Goal: Feedback & Contribution: Contribute content

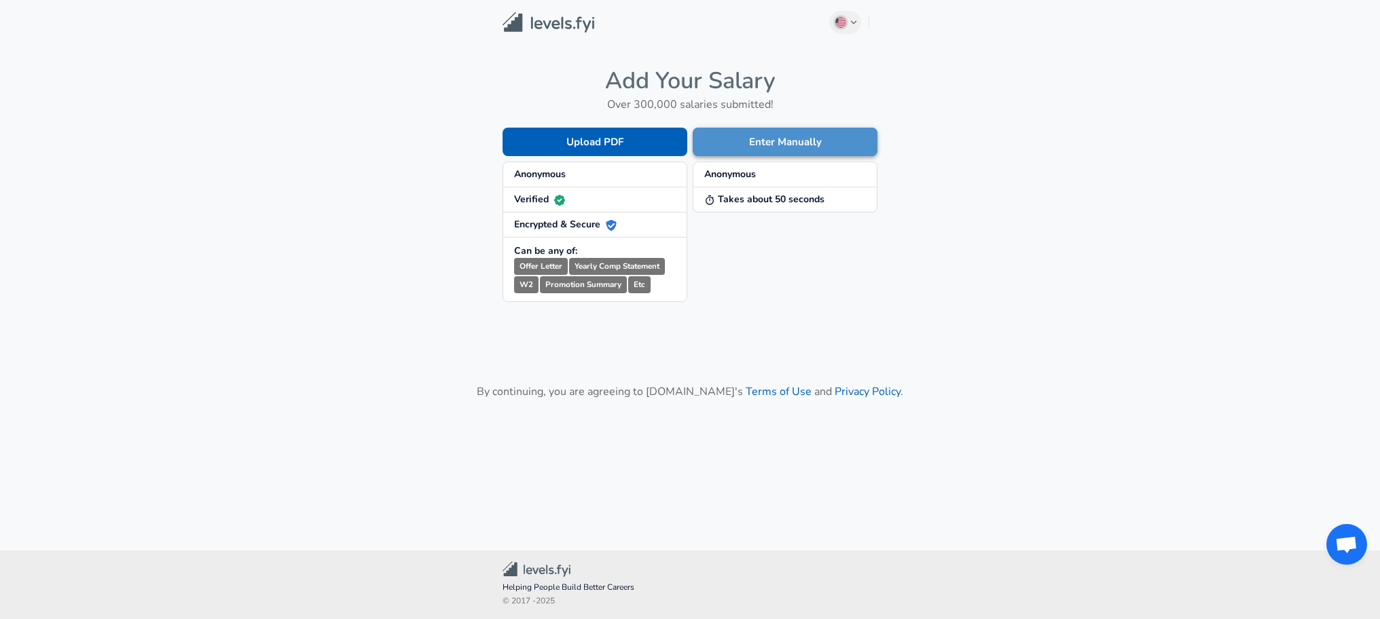
click at [770, 147] on button "Enter Manually" at bounding box center [785, 142] width 185 height 29
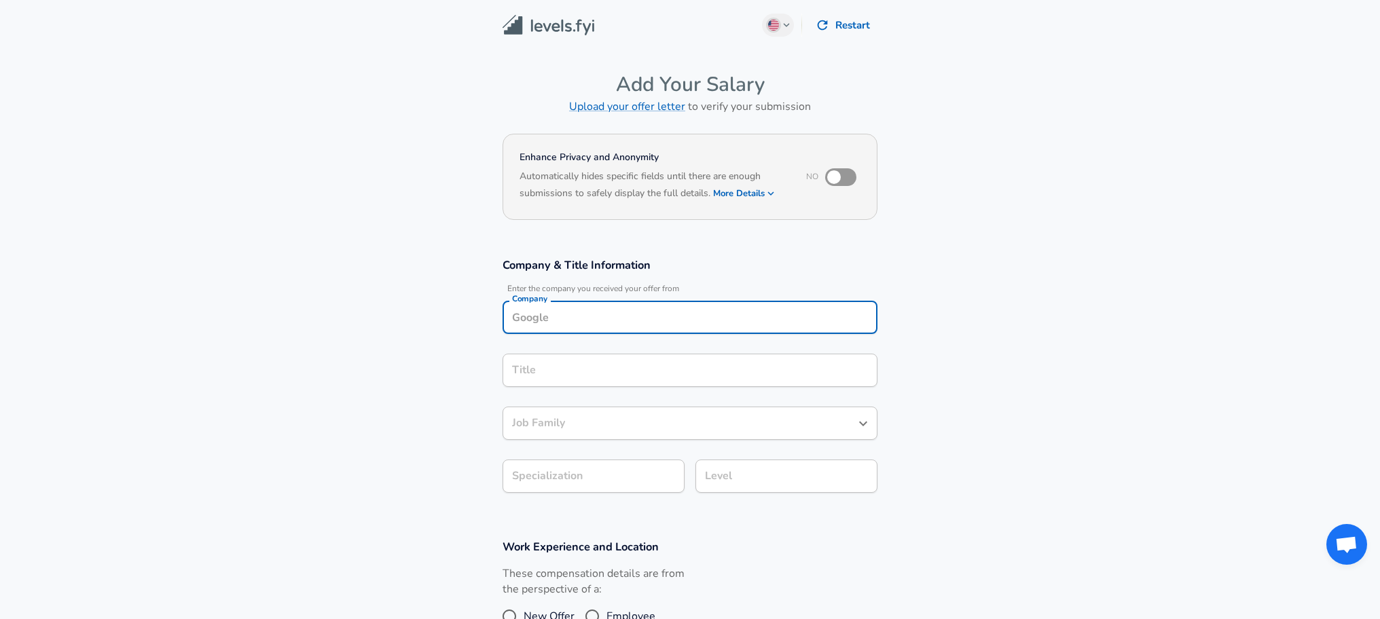
scroll to position [14, 0]
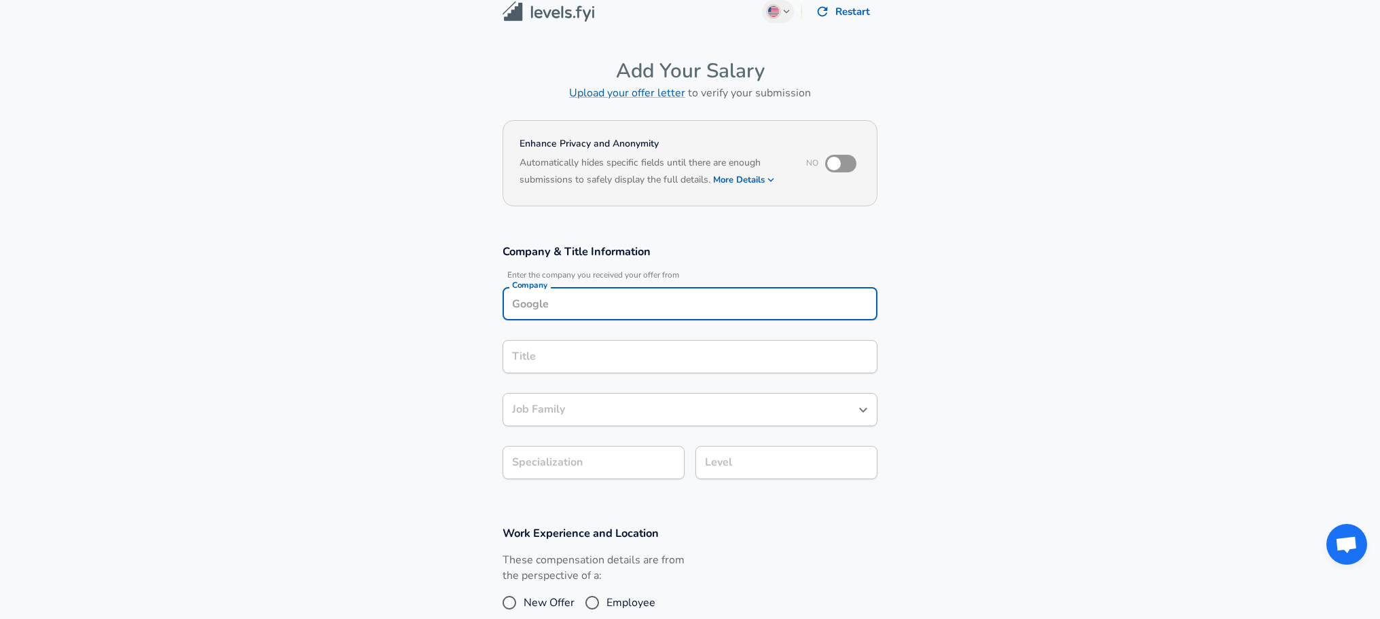
click at [551, 309] on input "Company" at bounding box center [690, 303] width 363 height 21
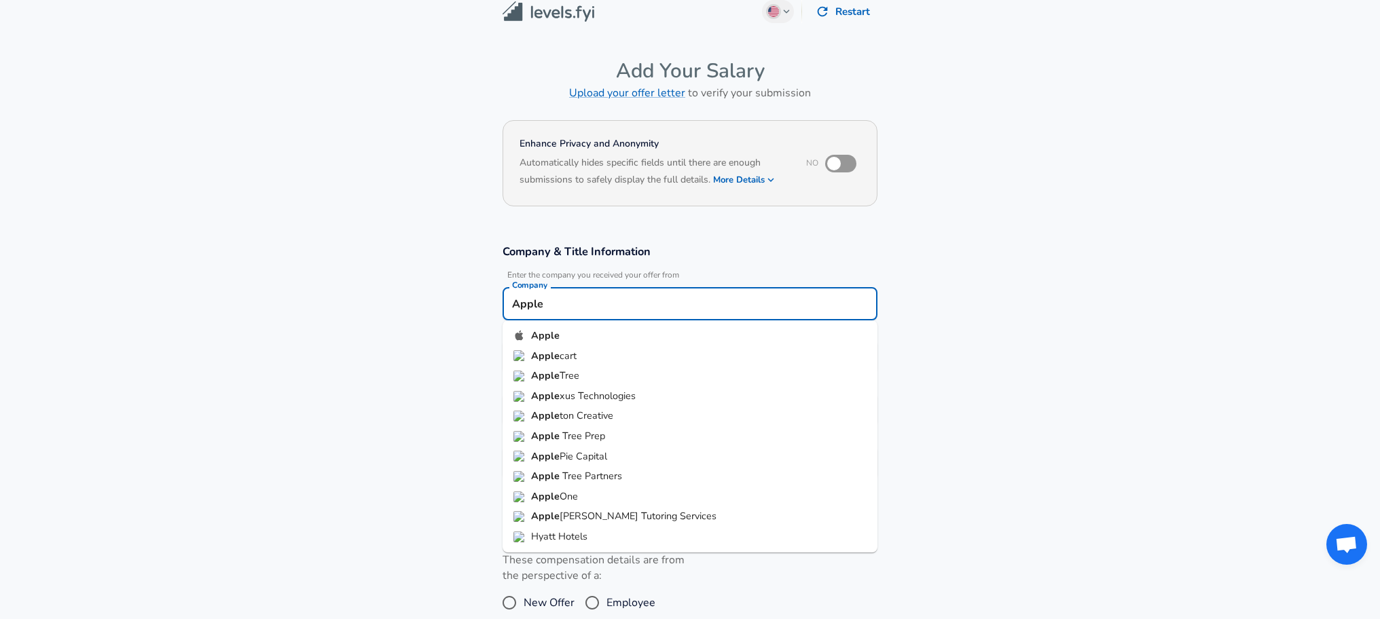
click at [555, 337] on strong "Apple" at bounding box center [545, 336] width 29 height 14
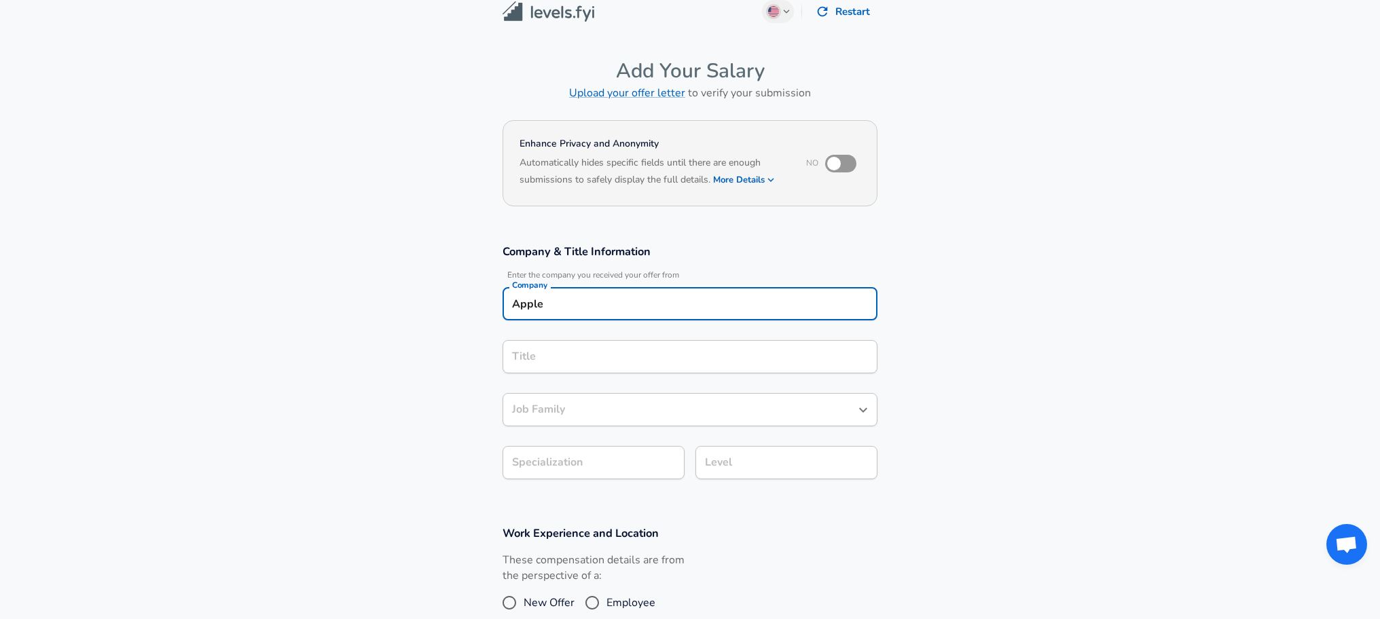
type input "Apple"
click at [549, 354] on input "Title" at bounding box center [690, 356] width 363 height 21
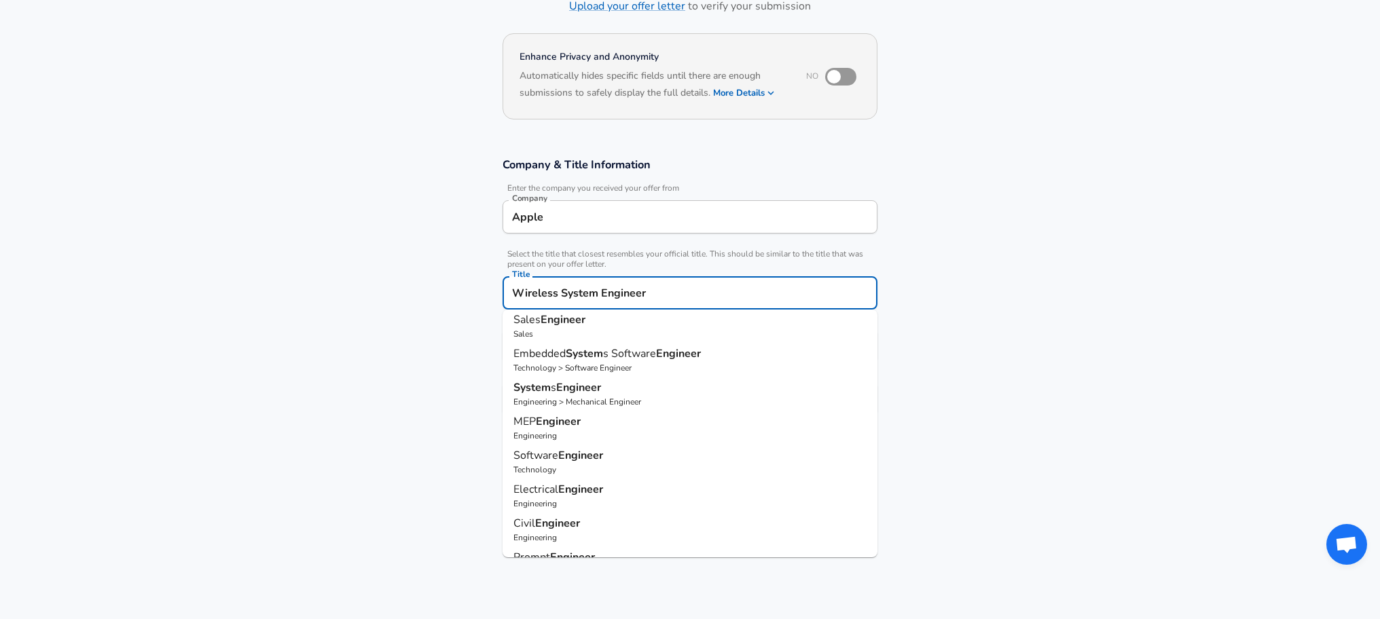
scroll to position [0, 0]
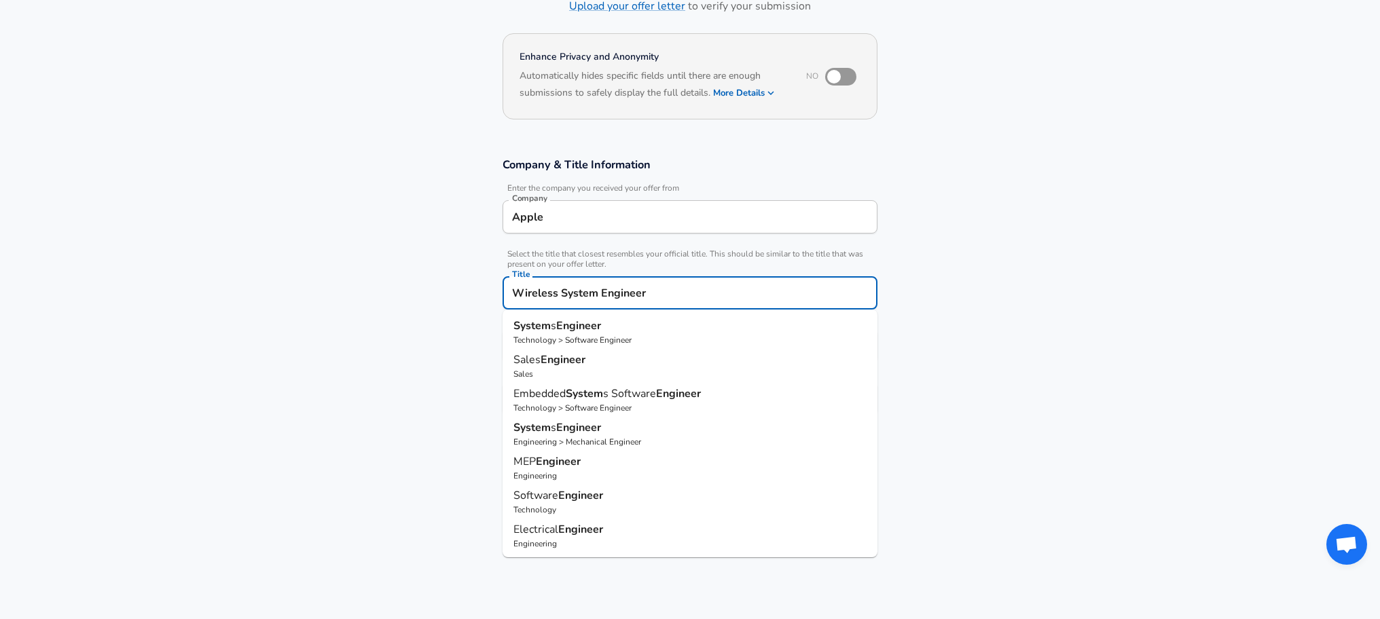
type input "Systems Engineer"
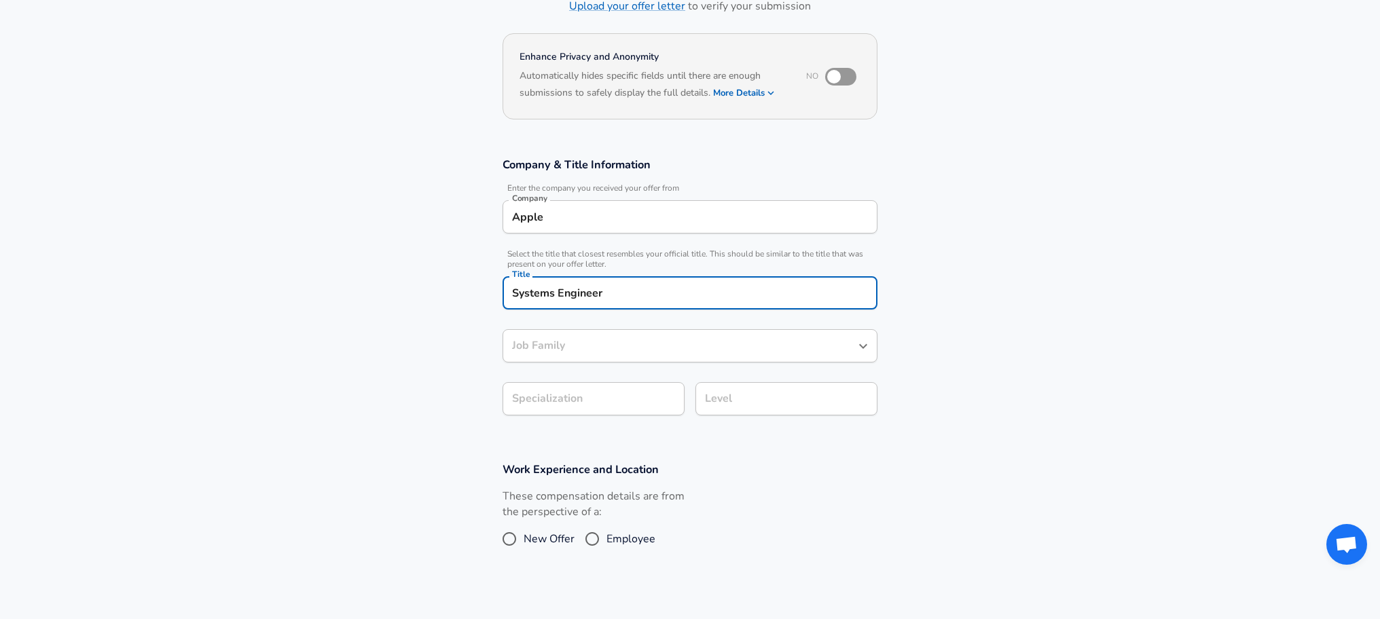
type input "Software Engineer"
type input "Systems Engineer"
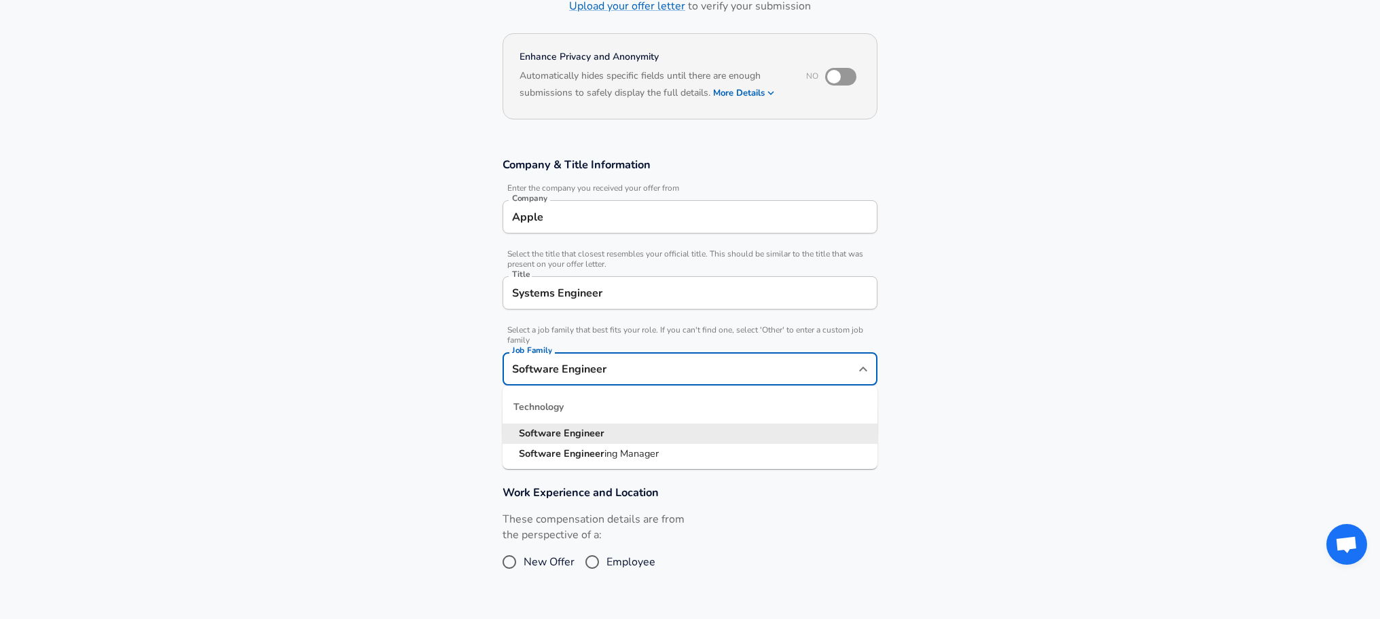
scroll to position [128, 0]
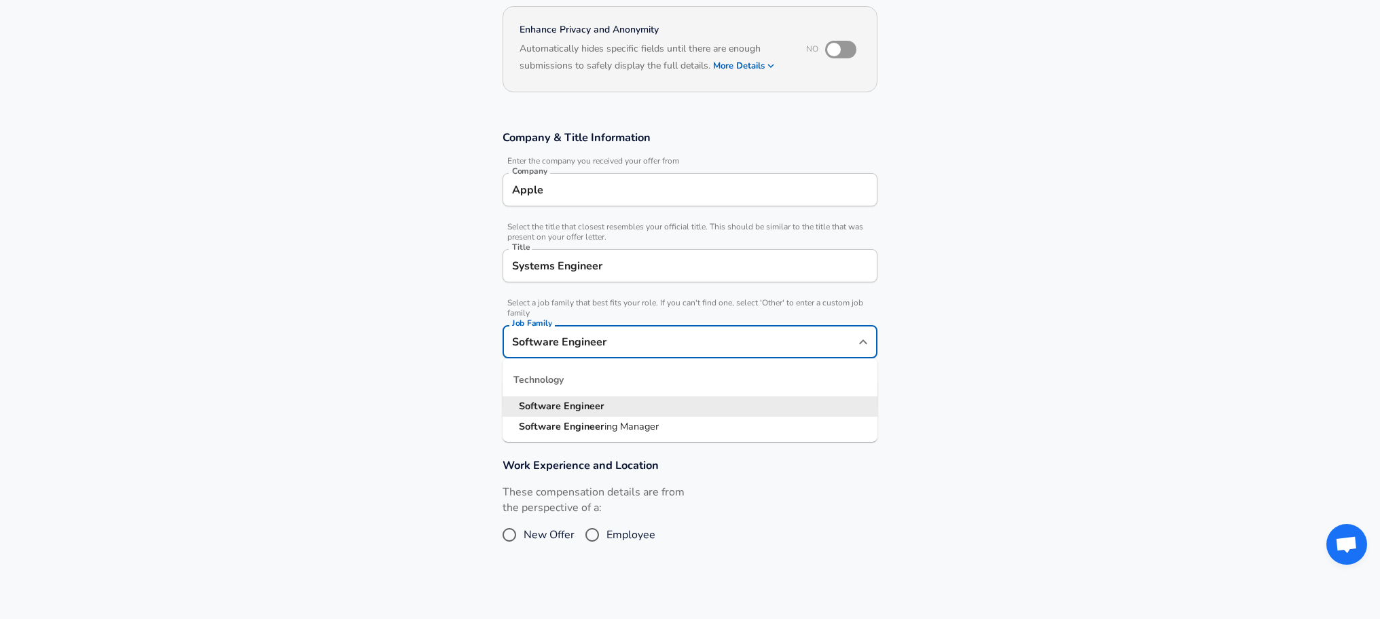
click at [643, 346] on input "Software Engineer" at bounding box center [680, 341] width 342 height 21
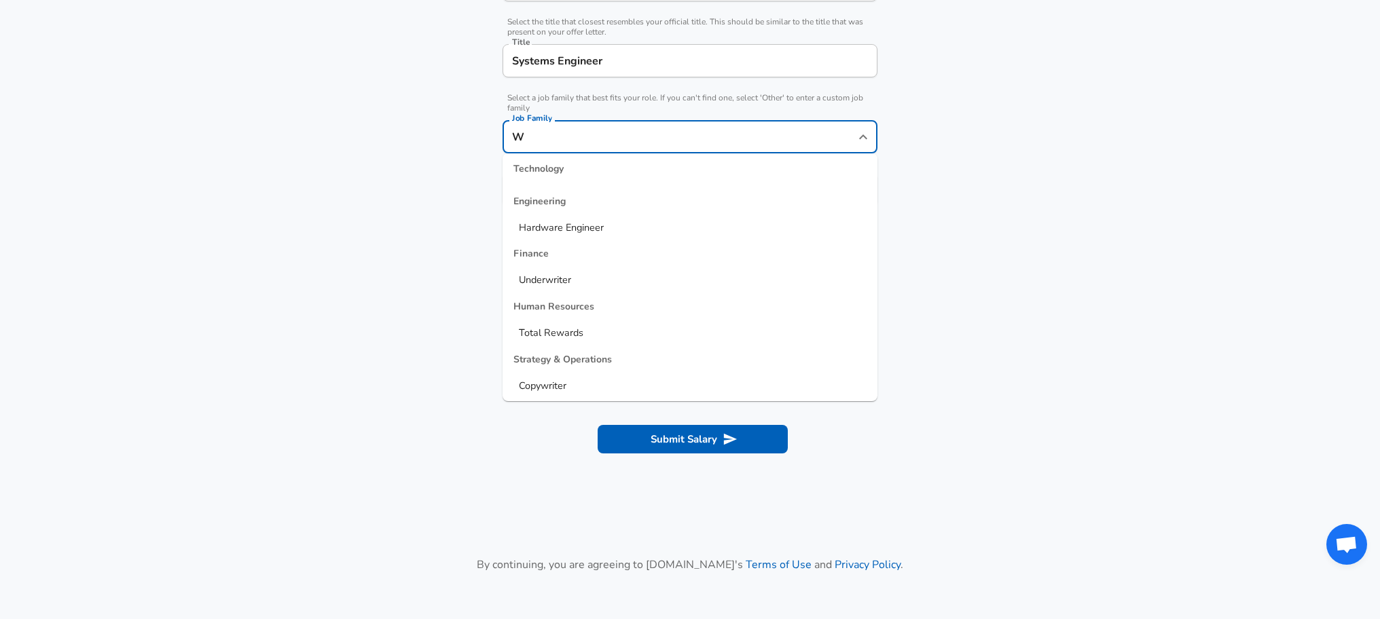
scroll to position [338, 0]
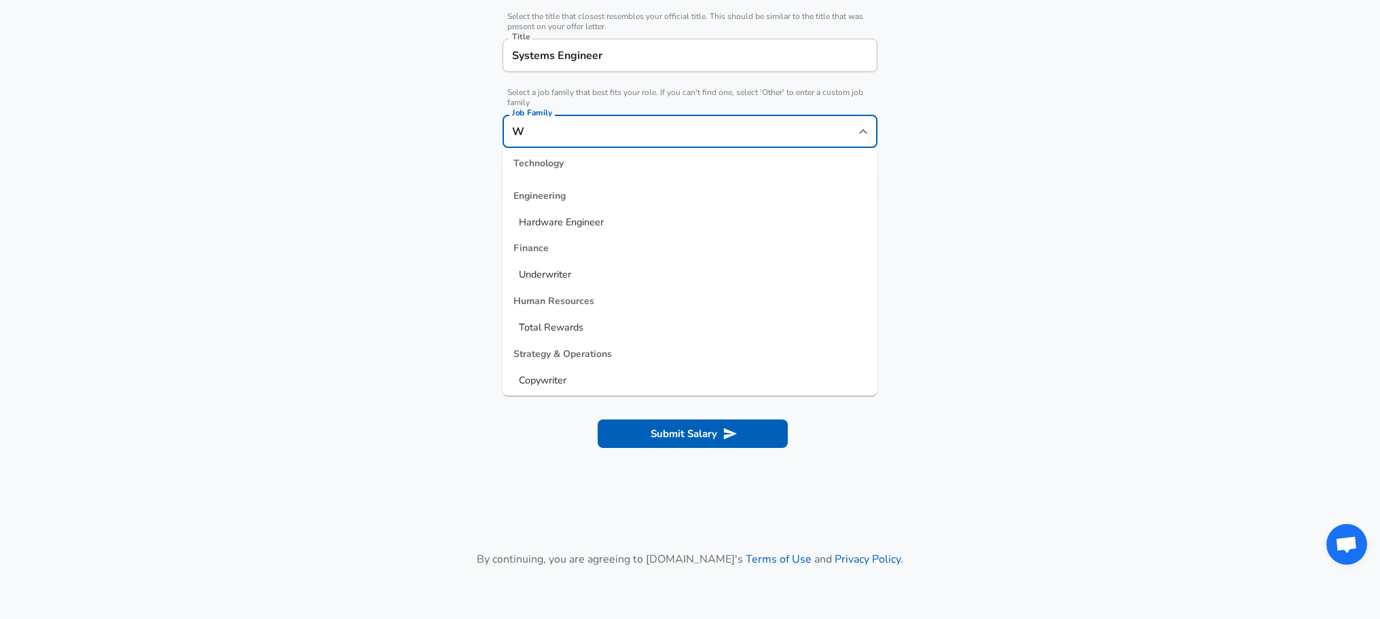
click at [546, 221] on span "Hardware Engineer" at bounding box center [561, 222] width 85 height 14
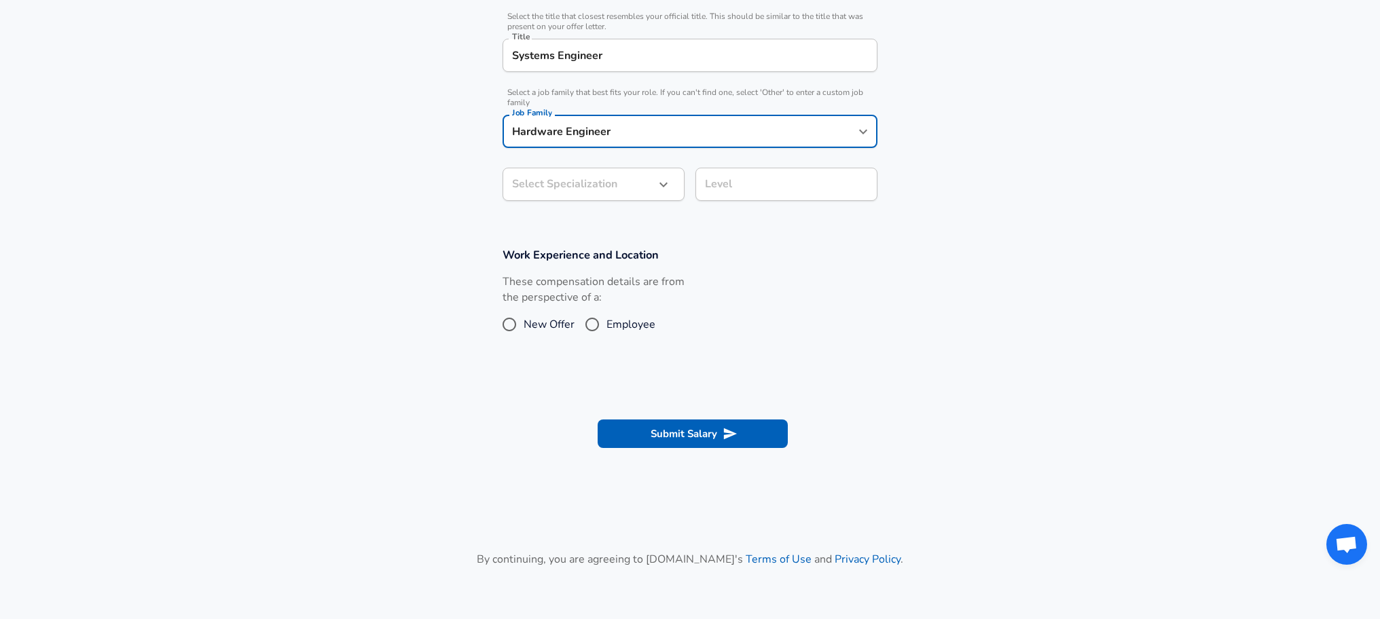
type input "Hardware Engineer"
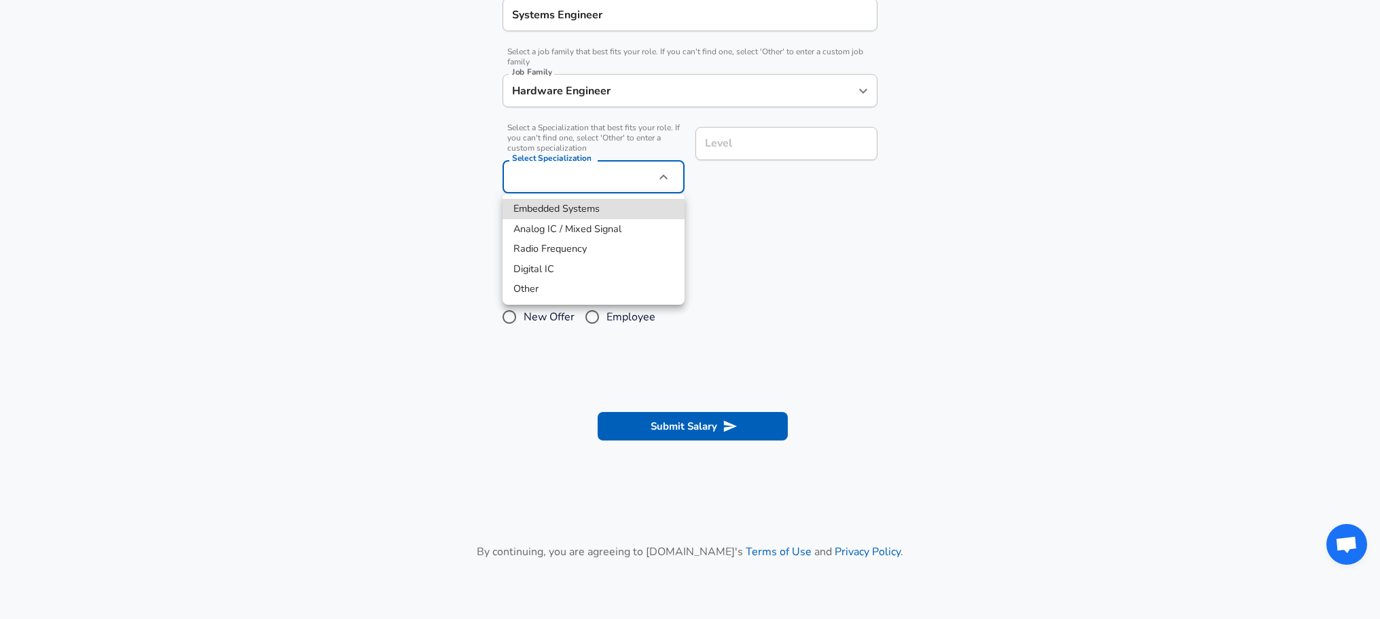
click at [547, 291] on li "Other" at bounding box center [593, 289] width 182 height 20
type input "Other"
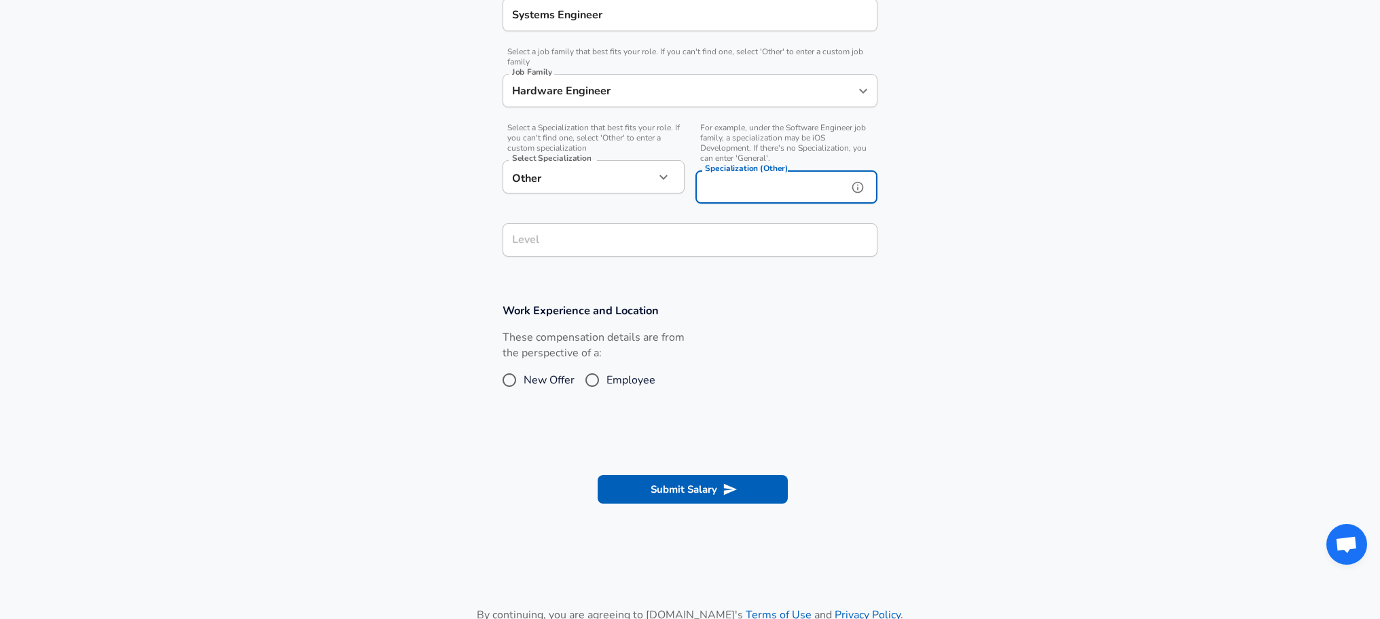
click at [730, 187] on input "Specialization (Other)" at bounding box center [768, 186] width 147 height 33
type input "Wireless Systems"
click at [699, 234] on input "Level" at bounding box center [690, 239] width 363 height 21
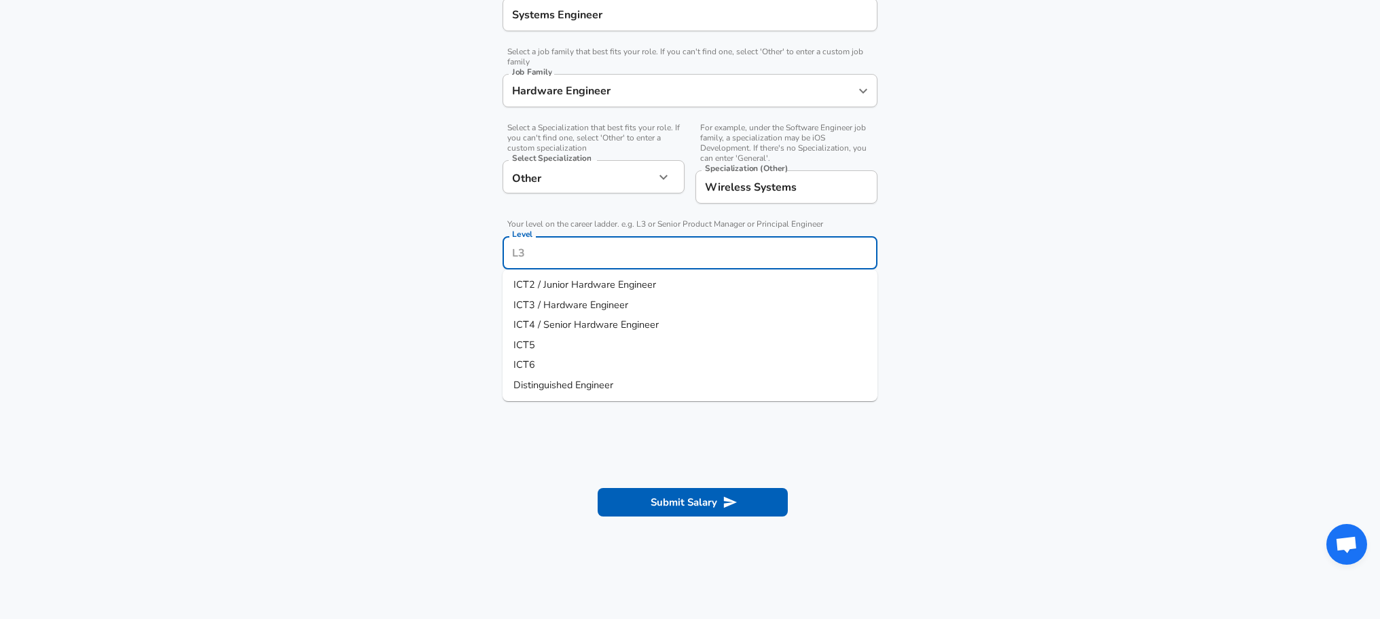
scroll to position [406, 0]
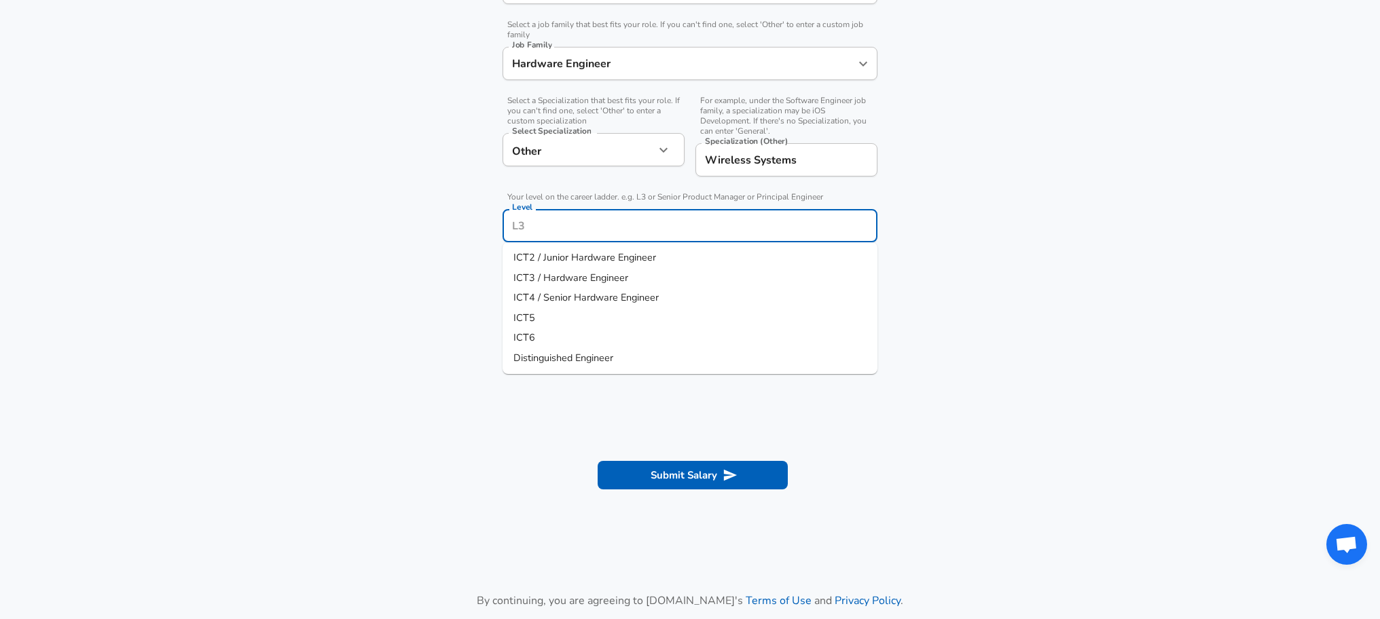
click at [648, 295] on span "ICT4 / Senior Hardware Engineer" at bounding box center [585, 298] width 145 height 14
type input "ICT4 / Senior Hardware Engineer"
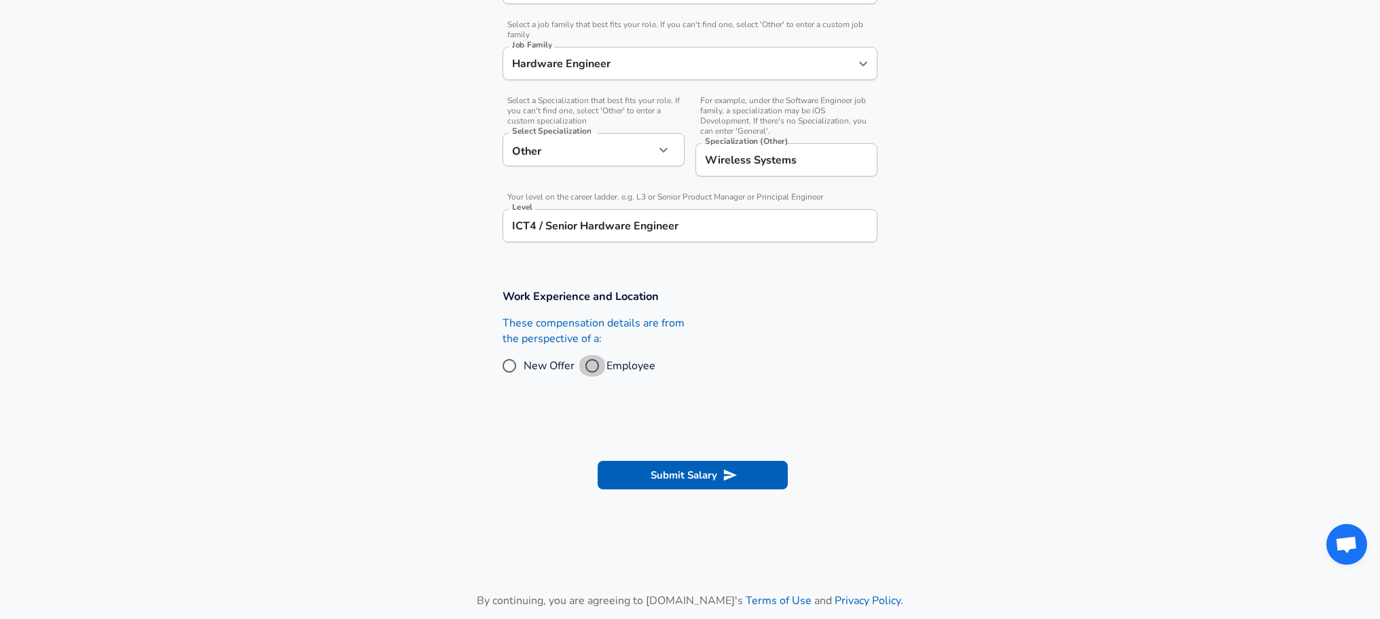
click at [588, 369] on input "Employee" at bounding box center [592, 366] width 29 height 22
radio input "true"
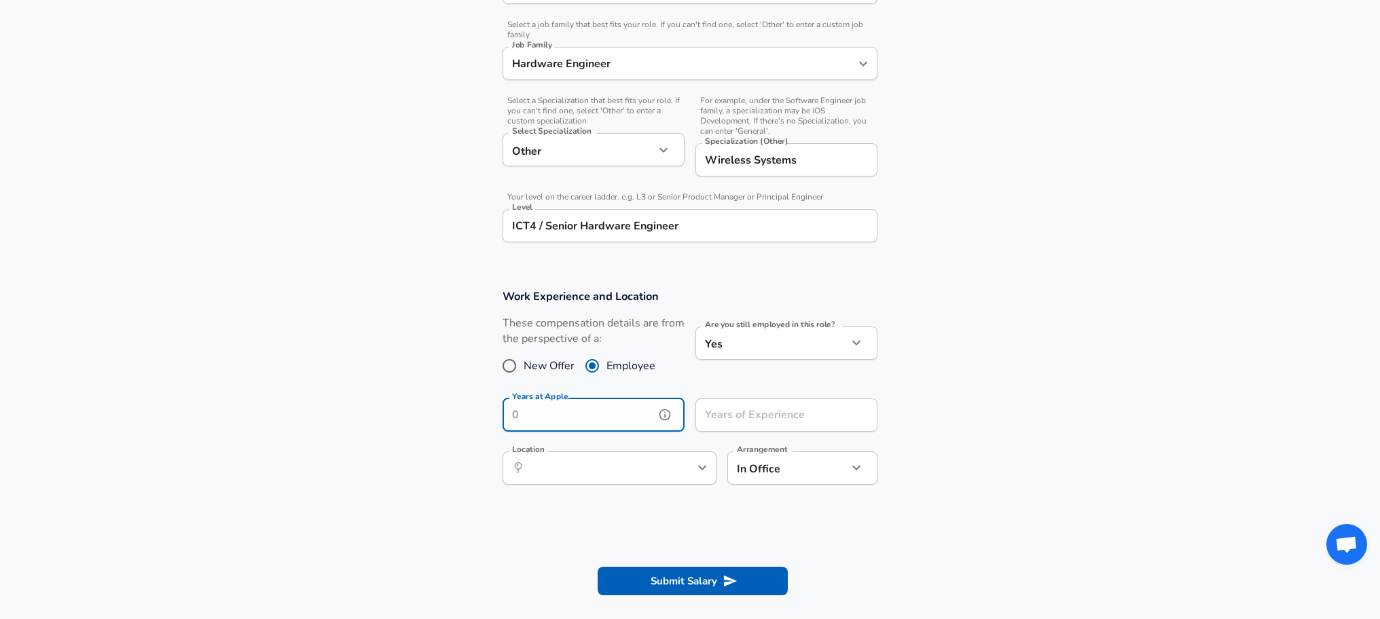
click at [573, 421] on input "Years at Apple" at bounding box center [578, 415] width 152 height 33
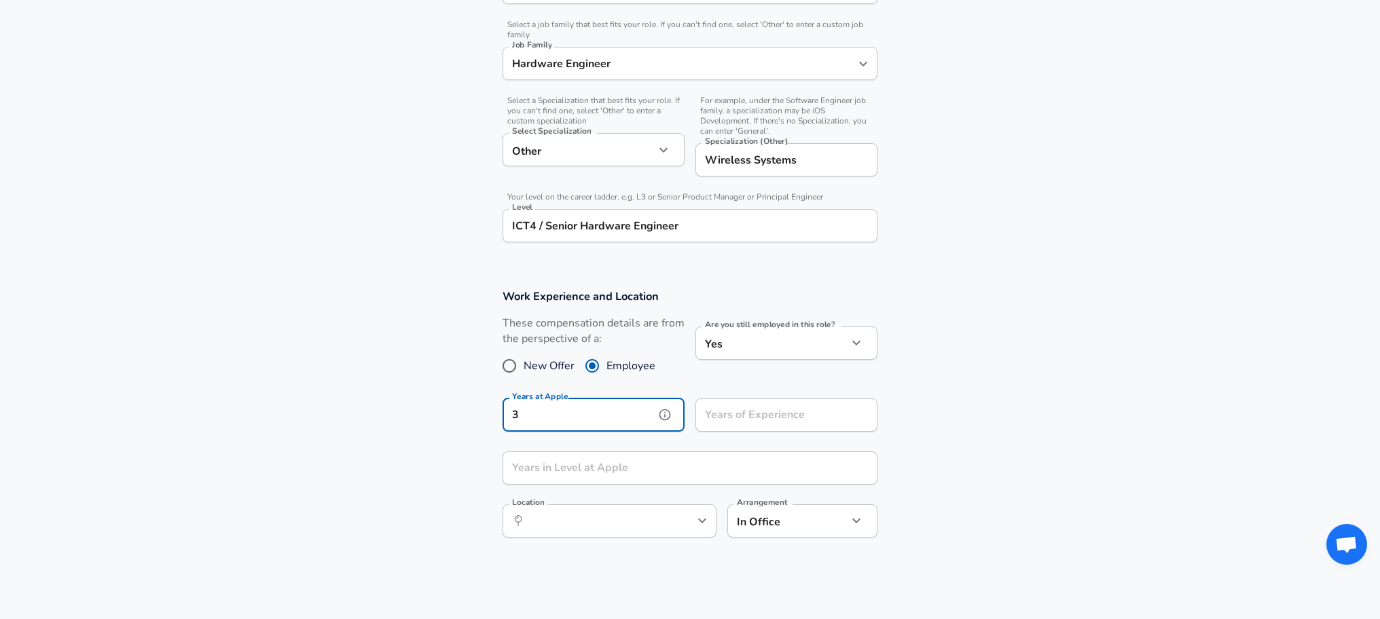
type input "3"
click at [760, 419] on input "Years of Experience" at bounding box center [771, 415] width 152 height 33
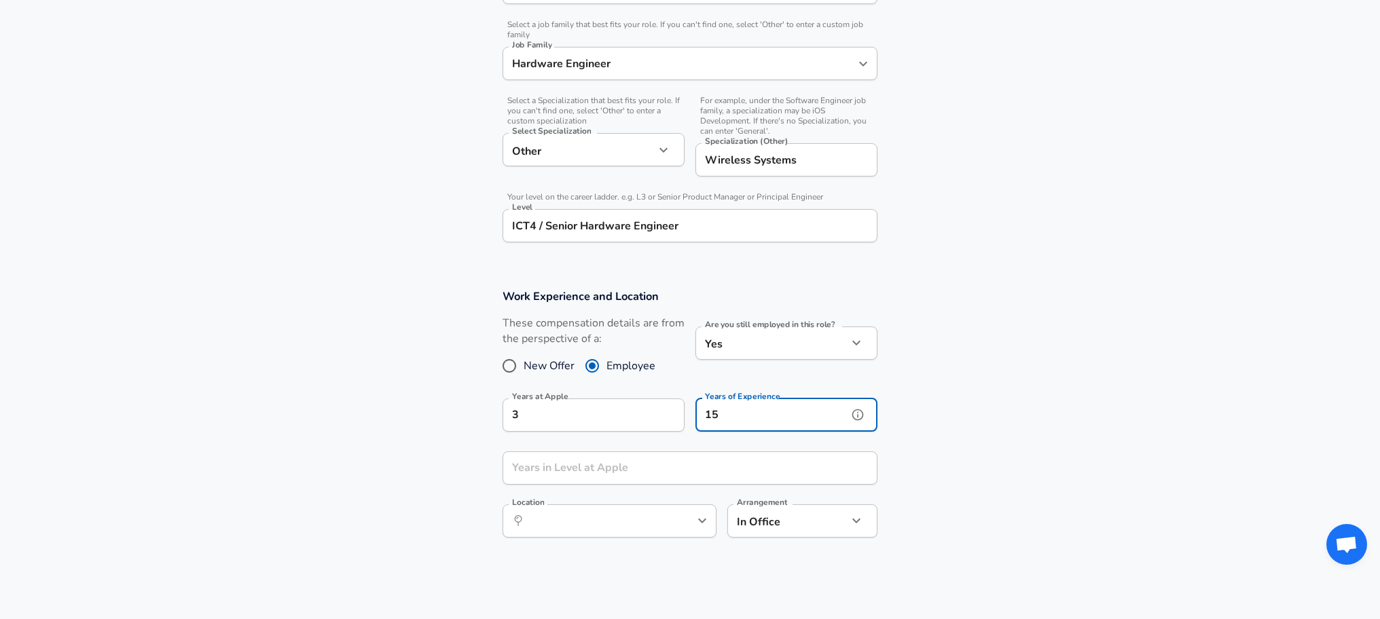
type input "15"
click at [667, 466] on input "Years in Level at Apple" at bounding box center [674, 467] width 345 height 33
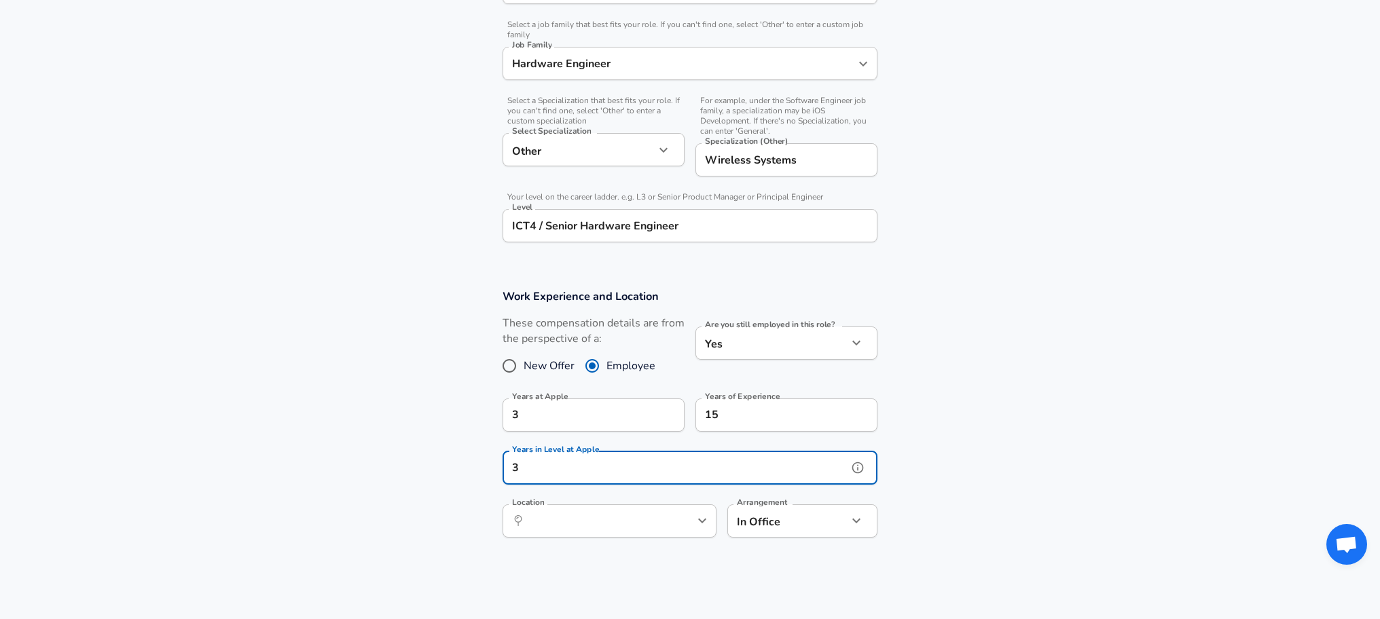
type input "3"
click at [967, 438] on section "Work Experience and Location These compensation details are from the perspectiv…" at bounding box center [690, 420] width 1380 height 295
click at [644, 527] on input "Location" at bounding box center [594, 521] width 139 height 21
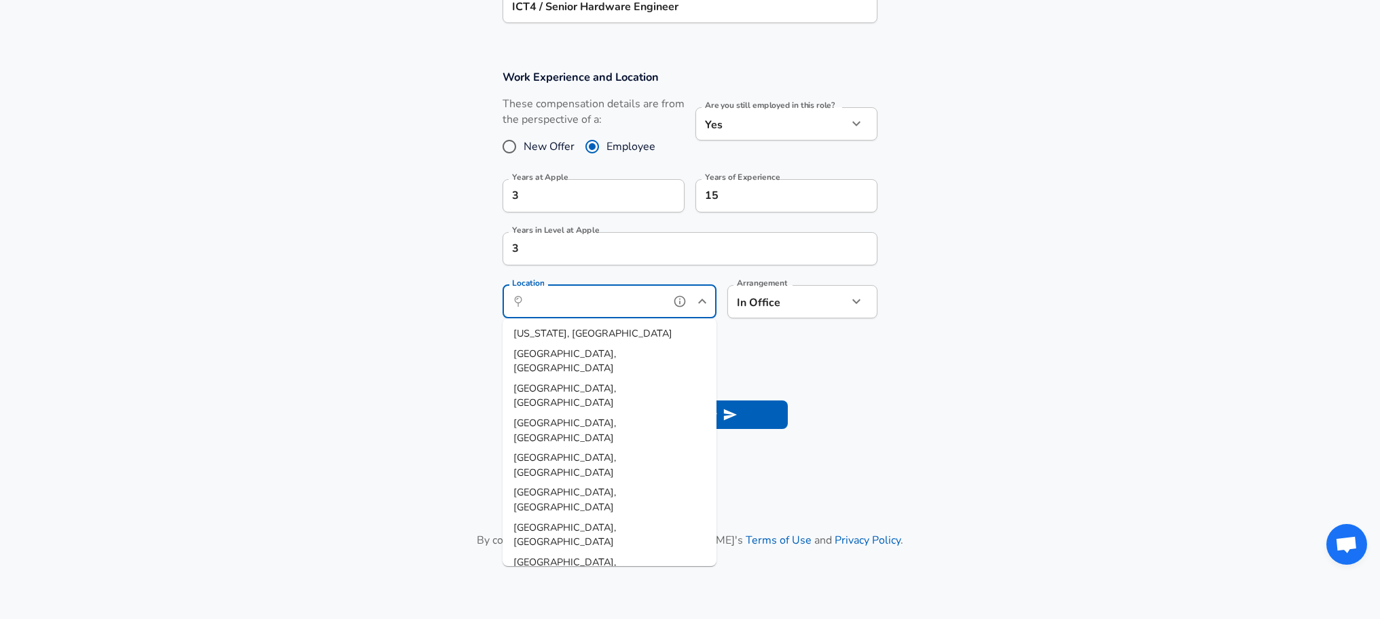
scroll to position [625, 0]
type input "[GEOGRAPHIC_DATA], [GEOGRAPHIC_DATA]"
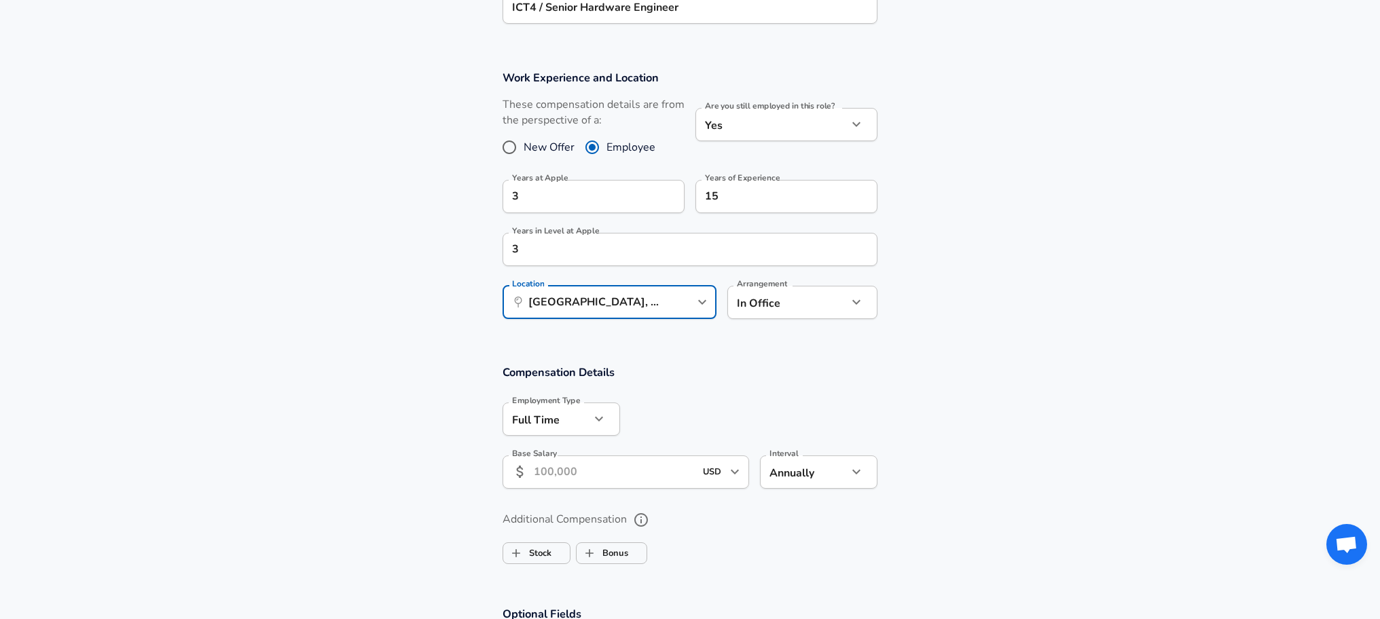
click at [601, 468] on input "Base Salary" at bounding box center [614, 472] width 161 height 33
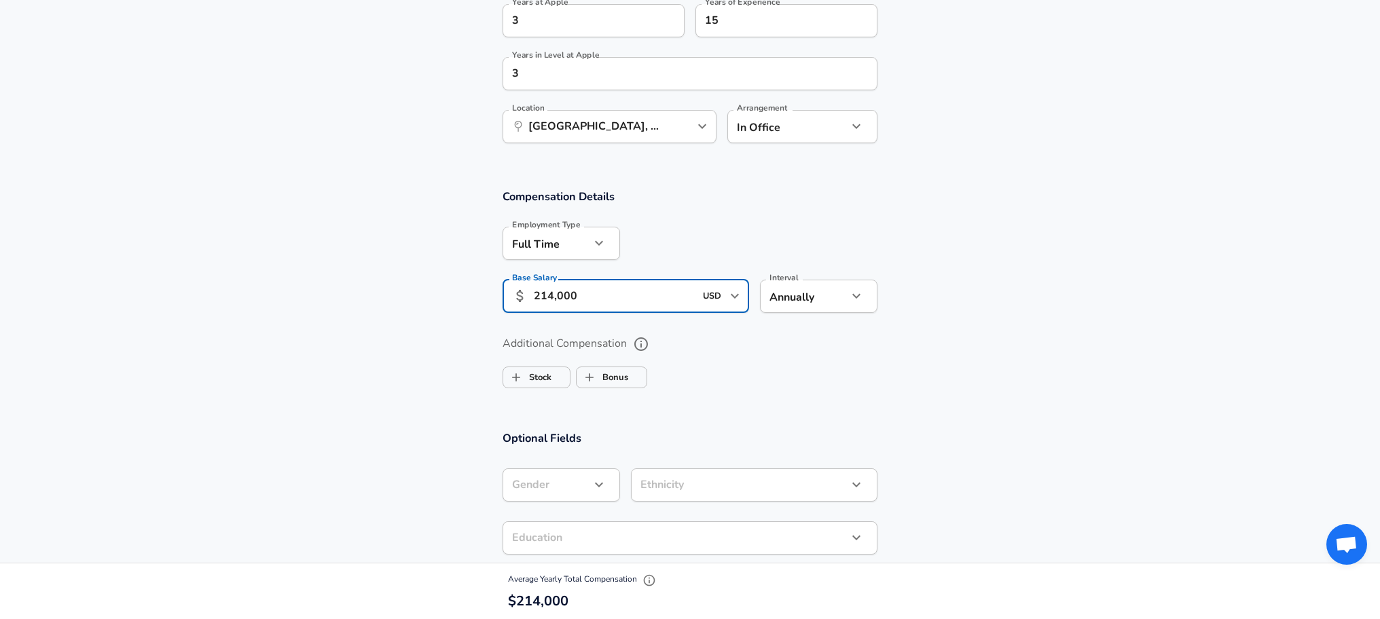
scroll to position [851, 0]
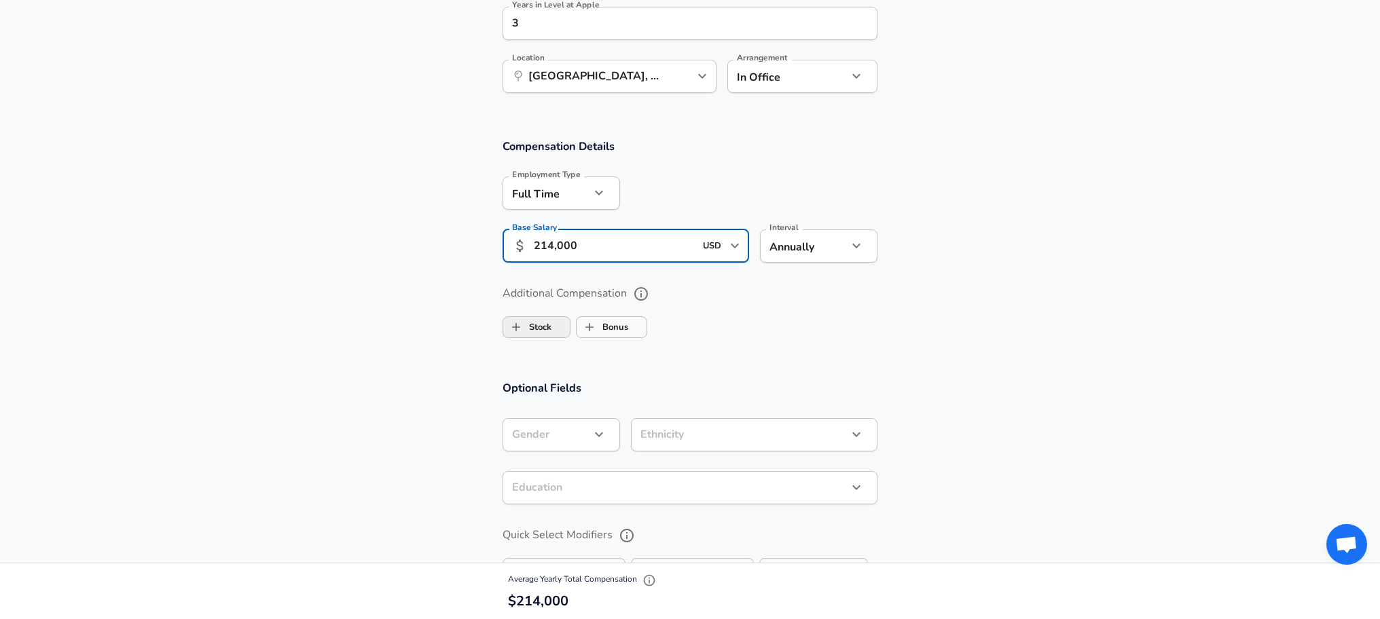
type input "214,000"
click at [547, 332] on label "Stock" at bounding box center [527, 327] width 48 height 26
checkbox input "true"
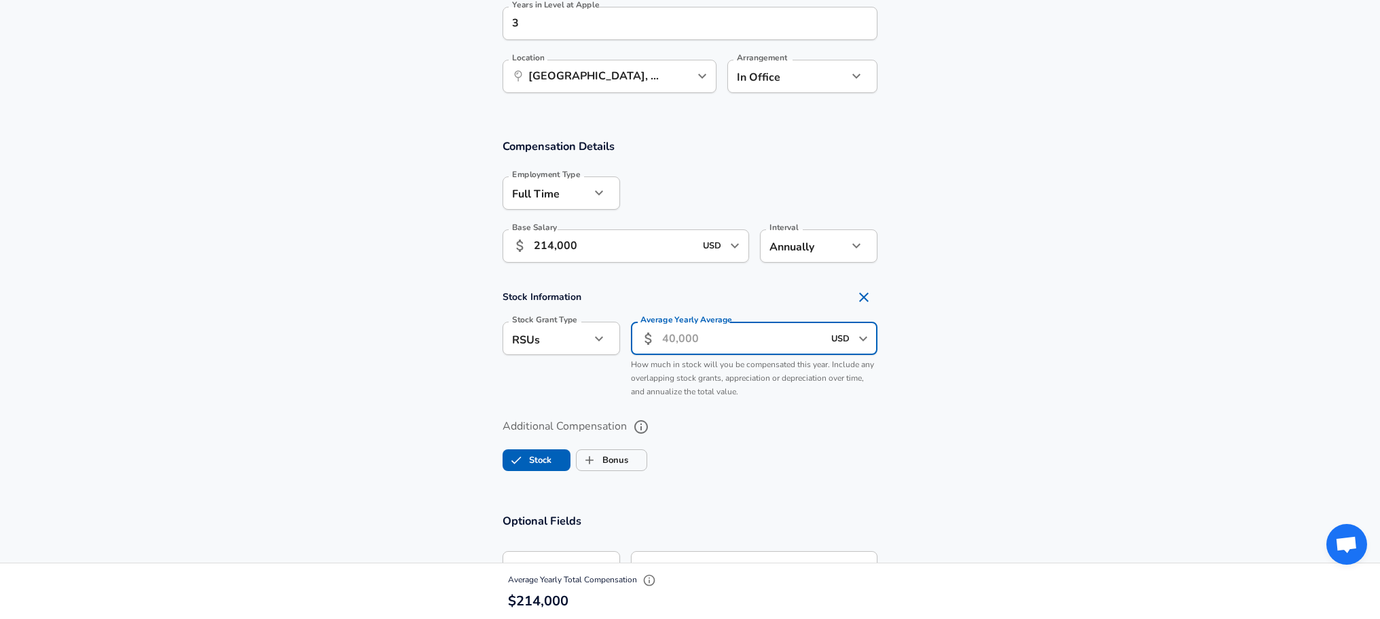
click at [663, 339] on input "Average Yearly Average" at bounding box center [742, 338] width 161 height 33
click at [678, 337] on input "139,000" at bounding box center [742, 338] width 161 height 33
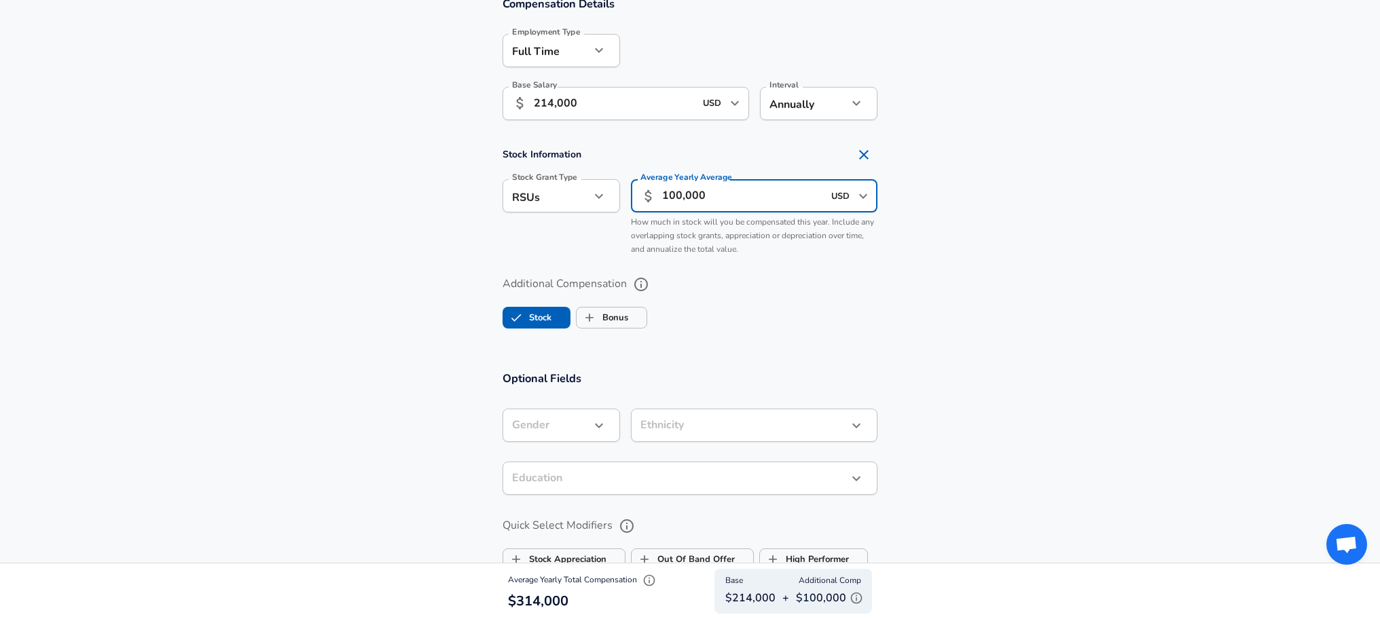
scroll to position [0, 0]
drag, startPoint x: 674, startPoint y: 196, endPoint x: 660, endPoint y: 196, distance: 14.3
click at [660, 196] on div "​ 100,000 USD ​ Average Yearly Average" at bounding box center [754, 195] width 246 height 33
type input "90,000"
click at [621, 316] on label "Bonus" at bounding box center [602, 318] width 52 height 26
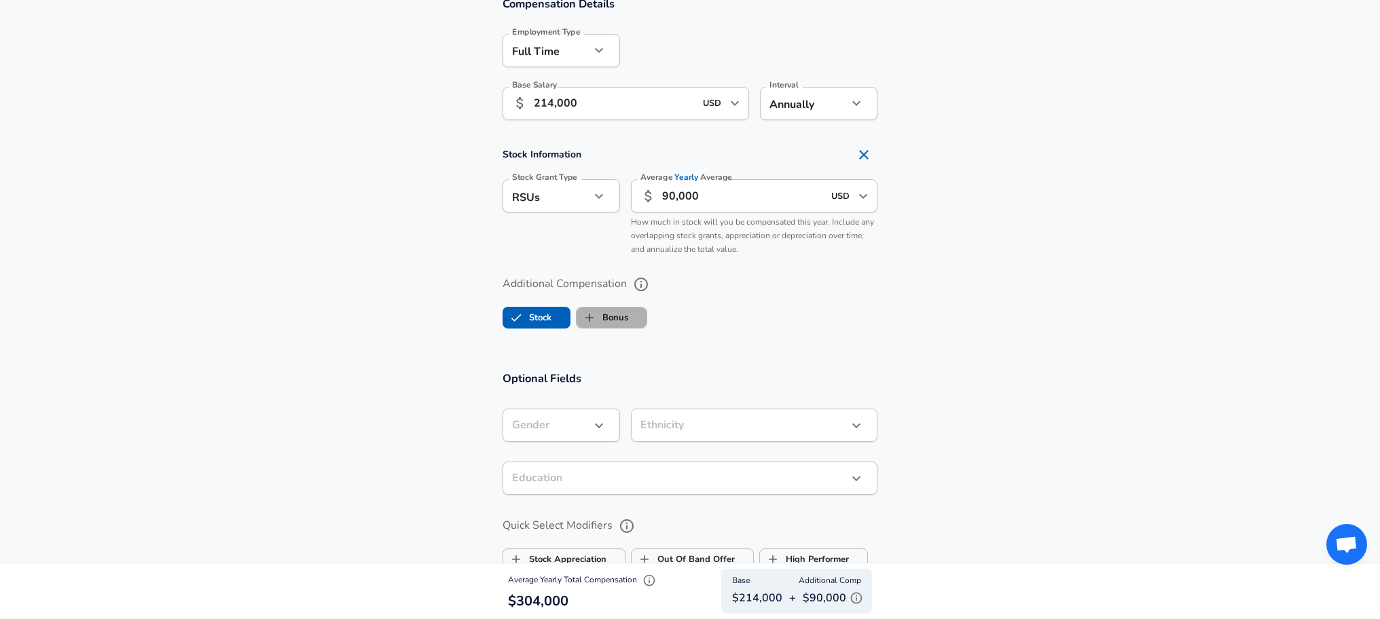
checkbox input "true"
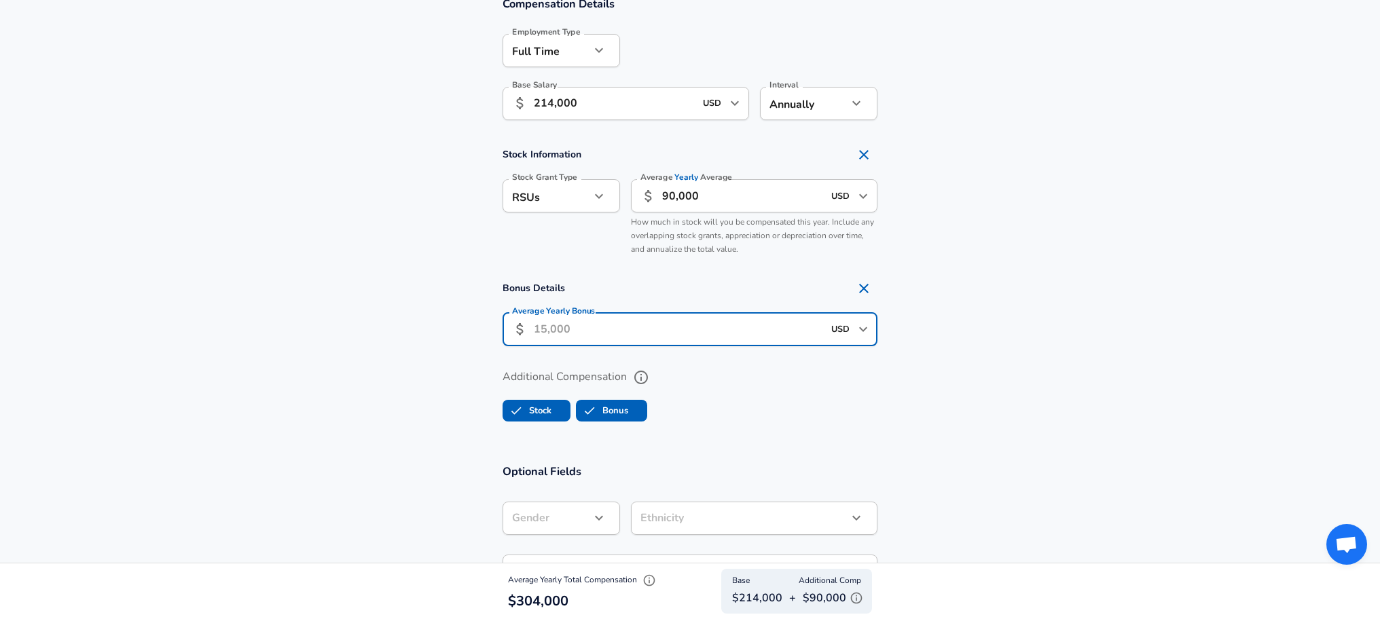
click at [538, 331] on input "Average Yearly Bonus" at bounding box center [678, 329] width 289 height 33
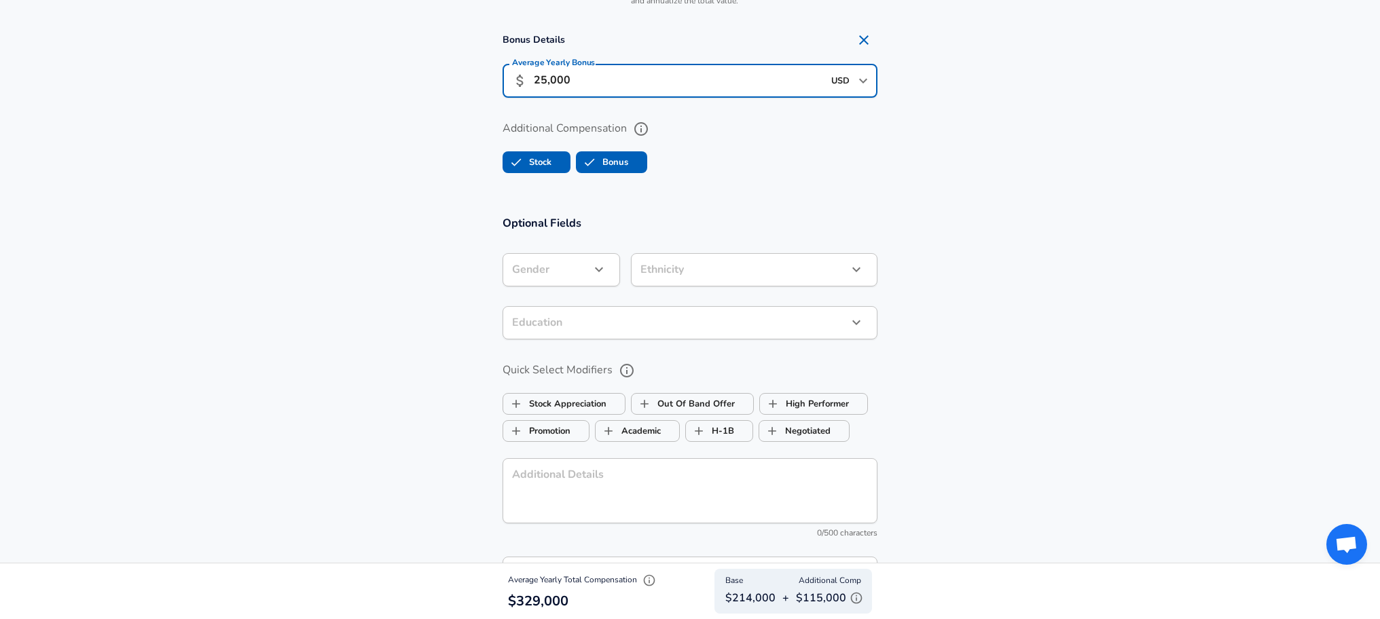
scroll to position [1259, 0]
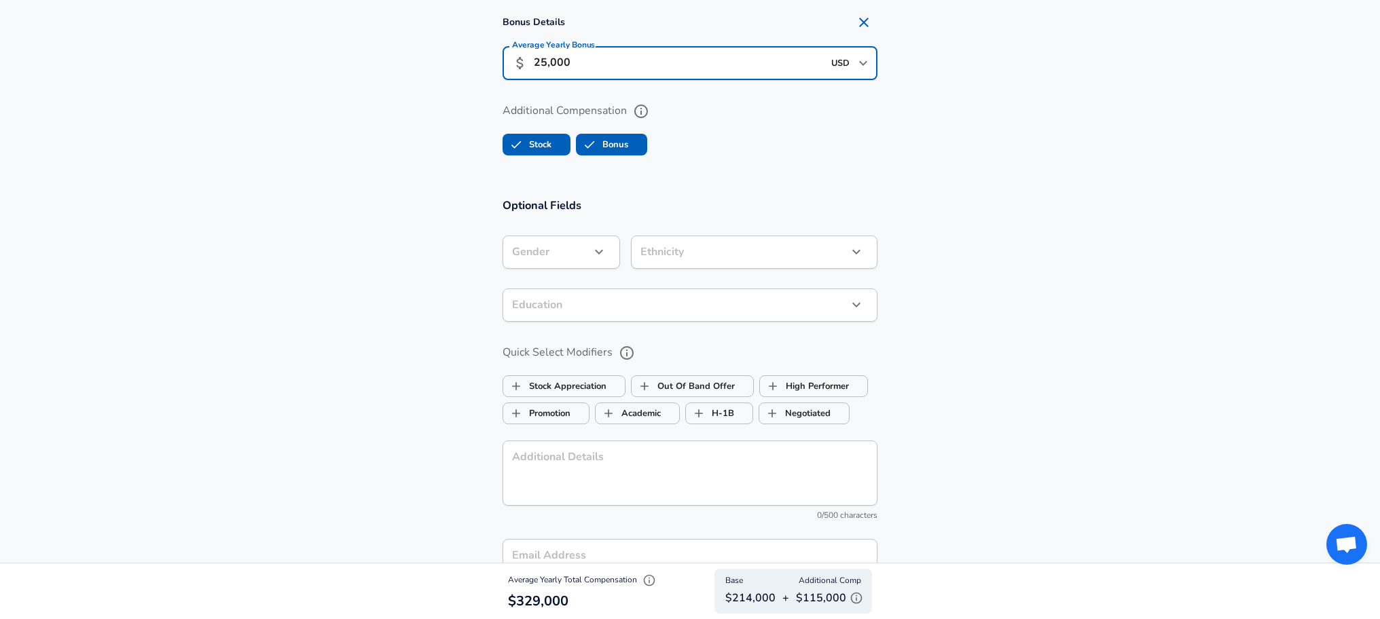
type input "25,000"
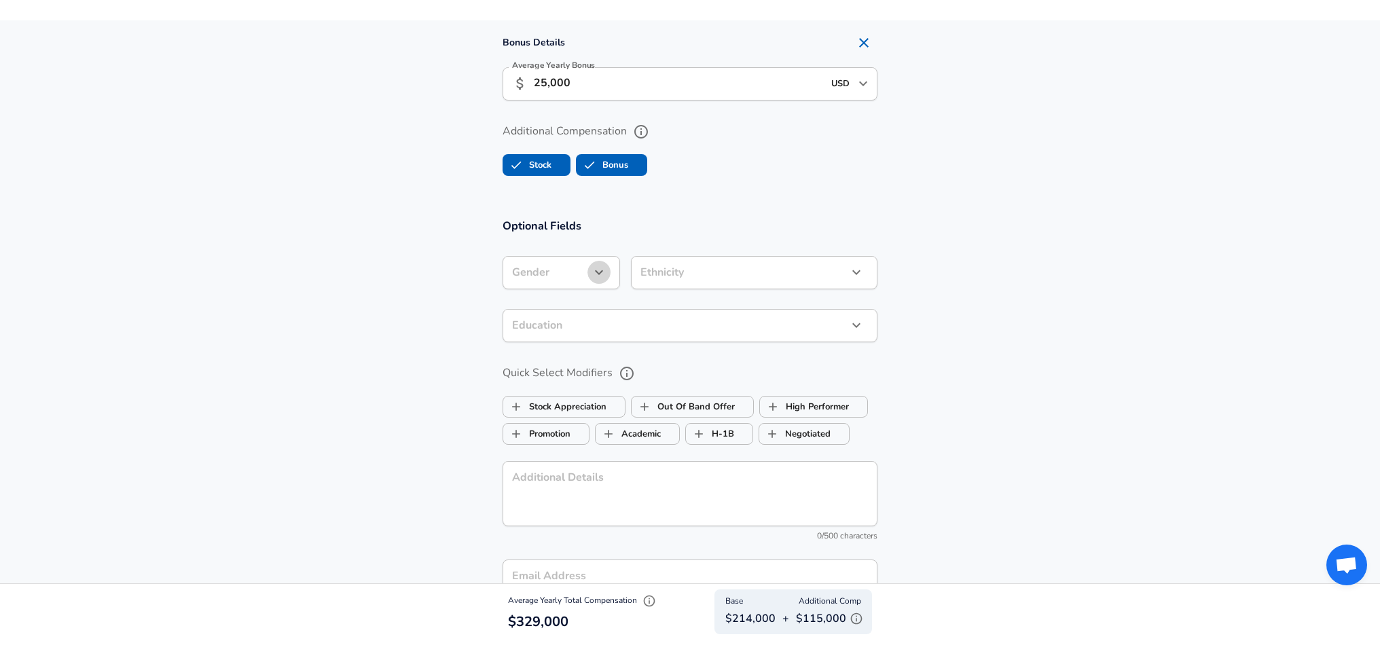
scroll to position [0, 0]
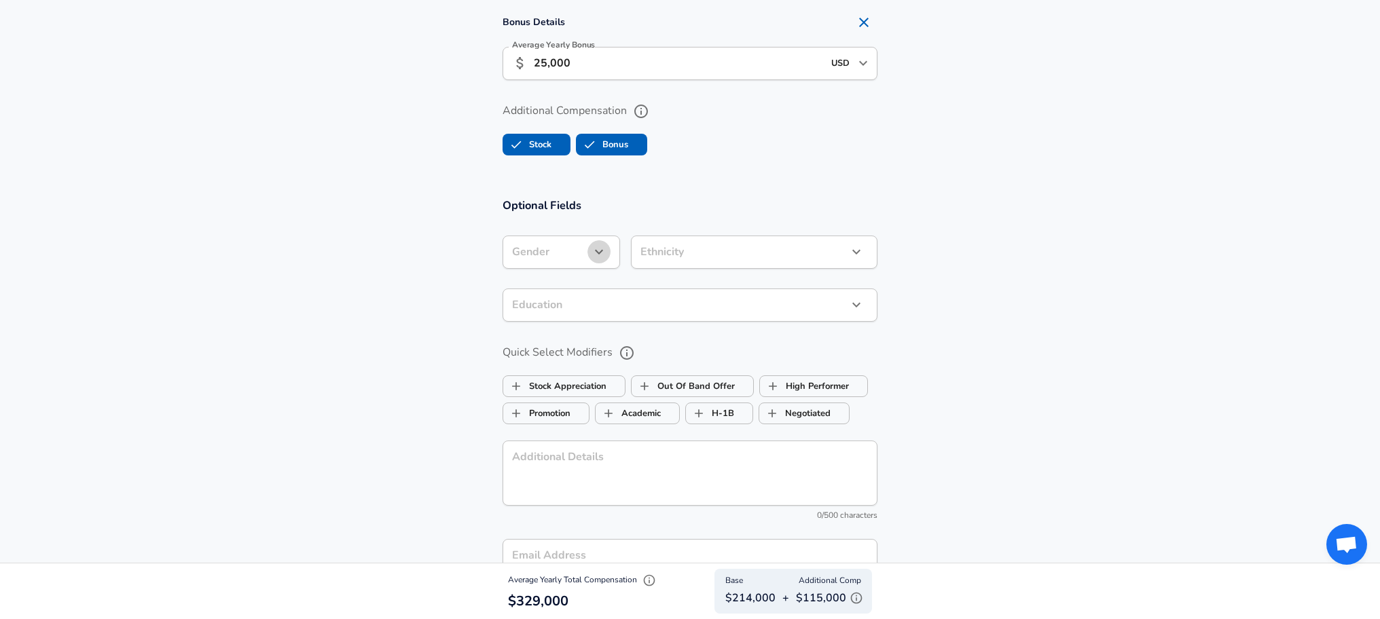
click at [591, 248] on icon "button" at bounding box center [599, 252] width 16 height 16
click at [686, 196] on div at bounding box center [690, 309] width 1380 height 619
click at [855, 307] on icon "button" at bounding box center [856, 305] width 8 height 5
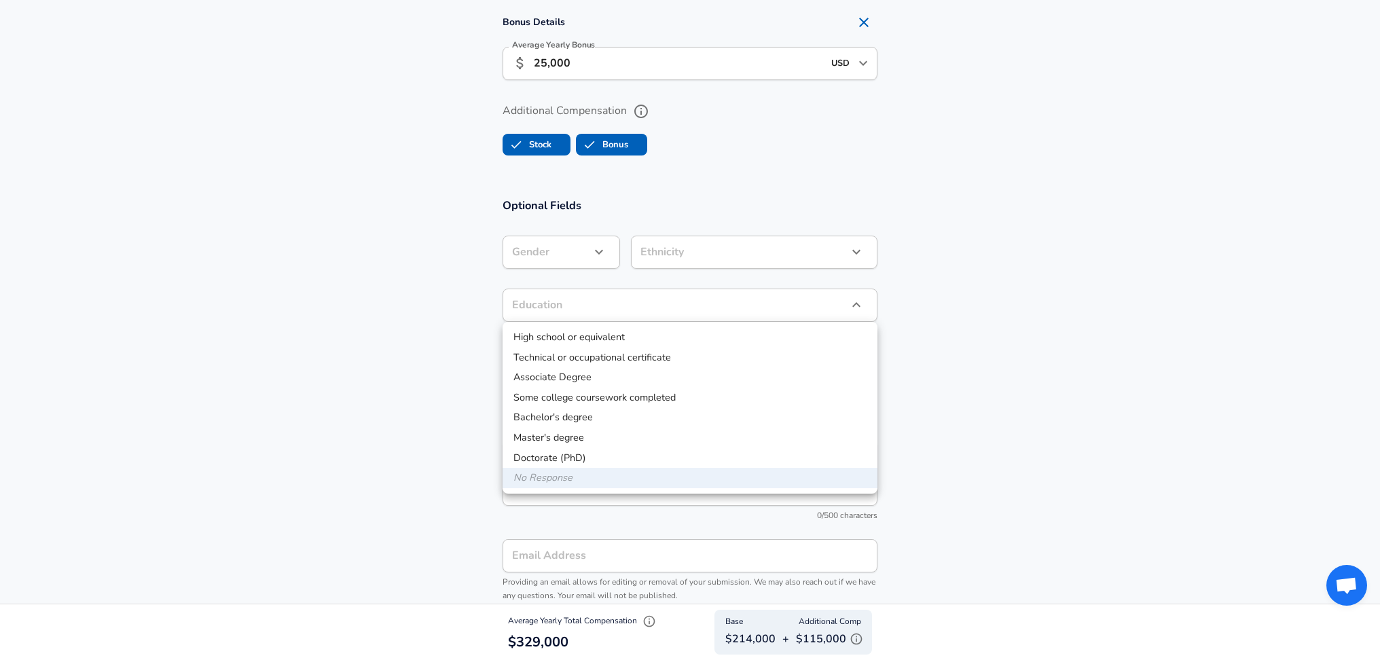
click at [570, 440] on li "Master's degree" at bounding box center [689, 438] width 375 height 20
type input "Masters degree"
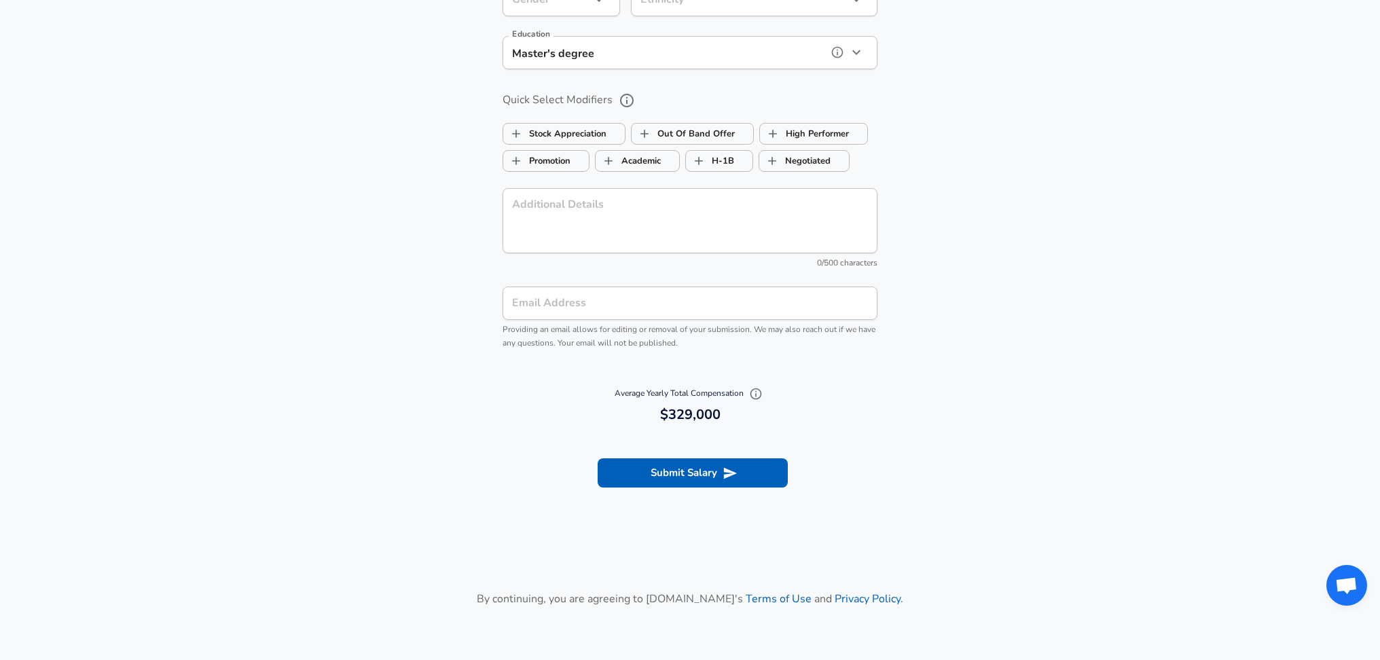
scroll to position [1518, 0]
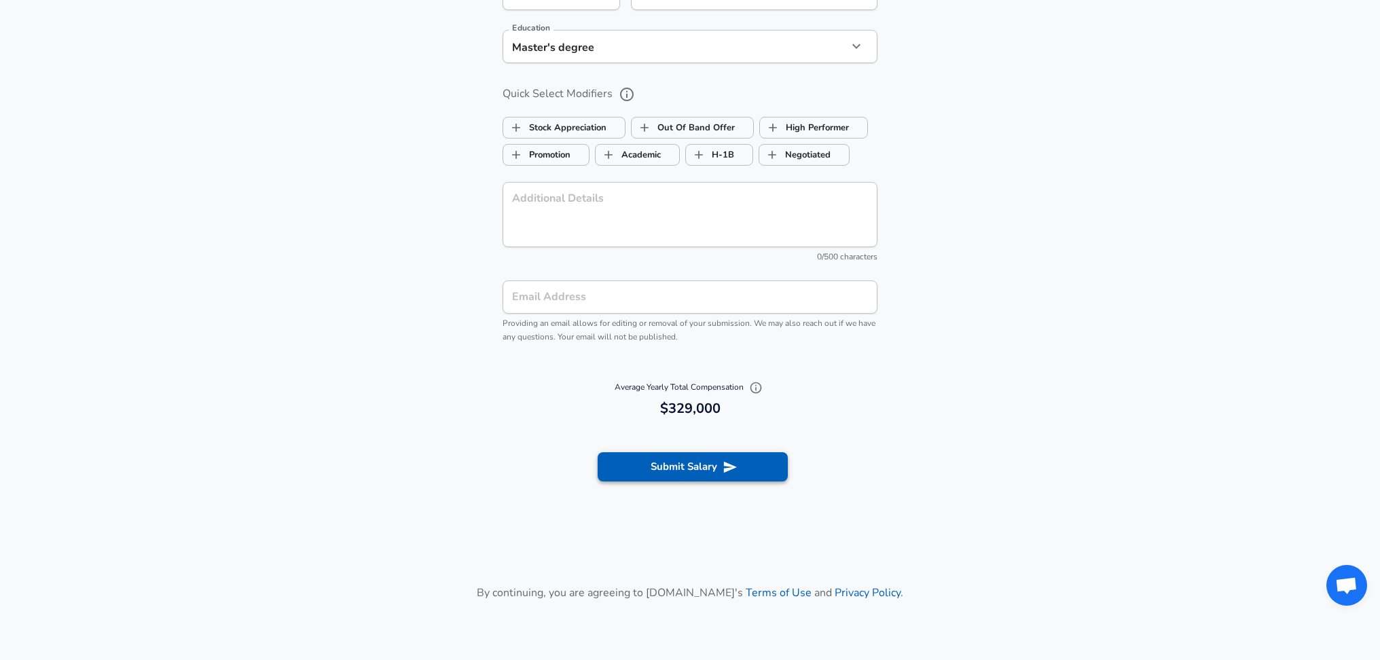
click at [714, 465] on button "Submit Salary" at bounding box center [692, 466] width 190 height 29
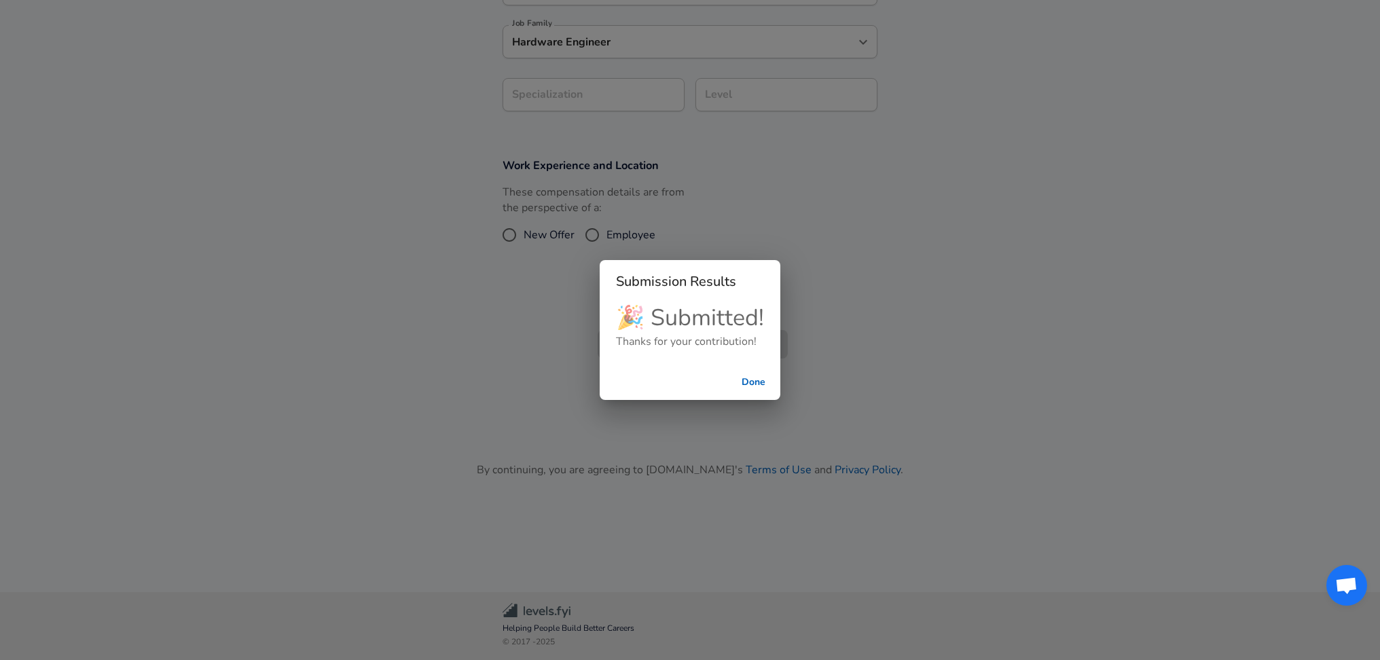
scroll to position [253, 0]
